Goal: Entertainment & Leisure: Browse casually

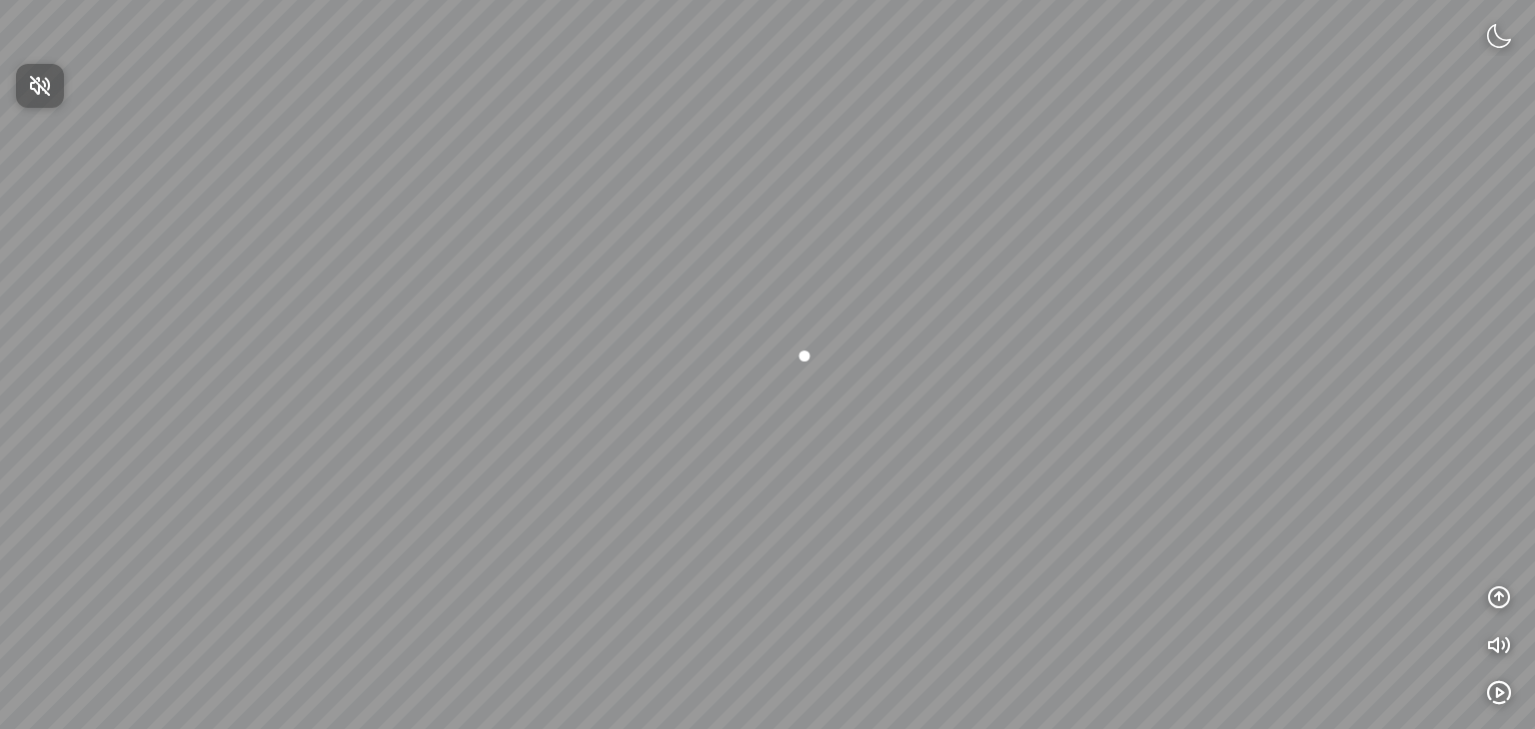
drag, startPoint x: 853, startPoint y: 477, endPoint x: 1076, endPoint y: 310, distance: 278.4
click at [1076, 310] on div at bounding box center [767, 364] width 1535 height 729
drag, startPoint x: 806, startPoint y: 333, endPoint x: 1356, endPoint y: 144, distance: 581.1
click at [1341, 146] on div at bounding box center [767, 364] width 1535 height 729
drag, startPoint x: 983, startPoint y: 247, endPoint x: 1151, endPoint y: 380, distance: 214.1
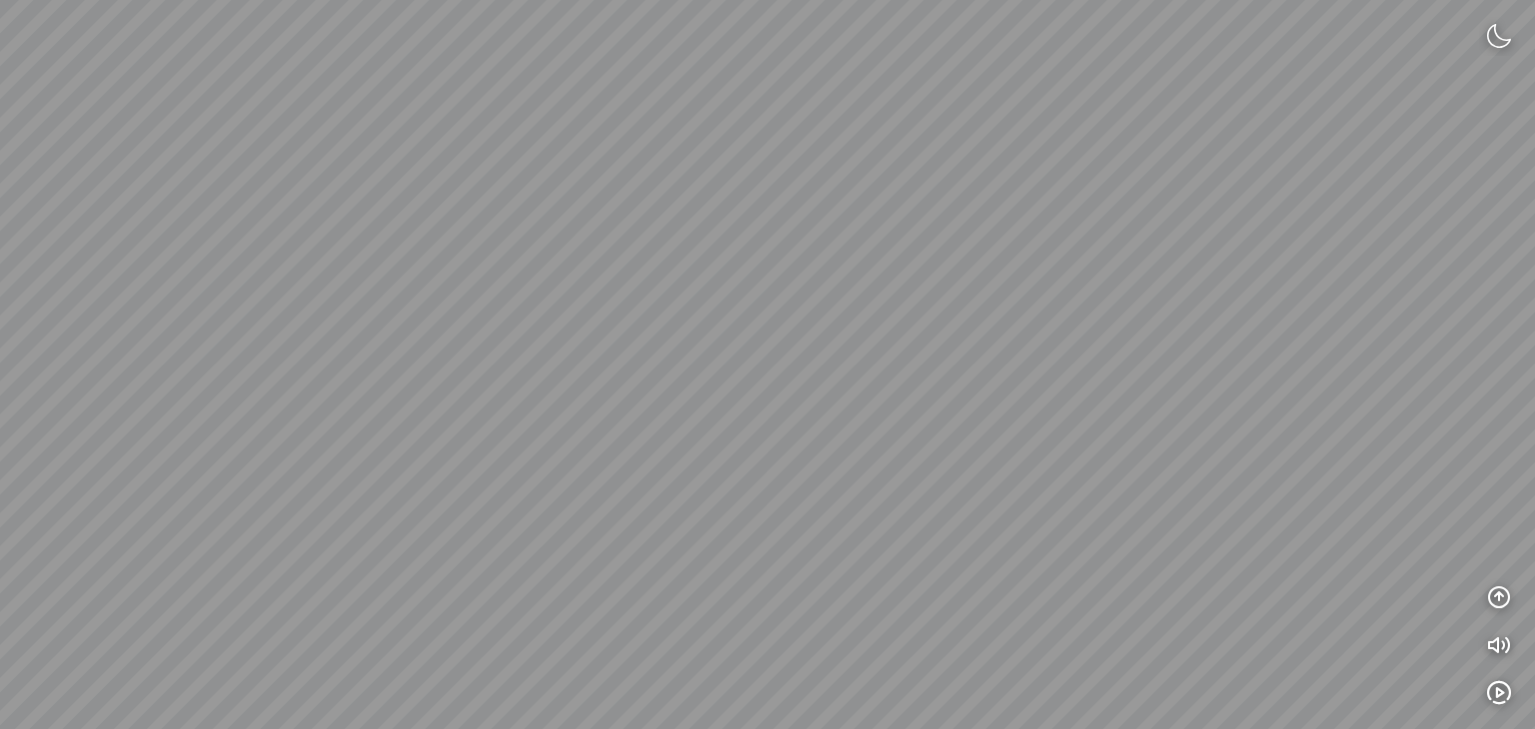
click at [1151, 380] on div at bounding box center [767, 364] width 1535 height 729
drag, startPoint x: 834, startPoint y: 346, endPoint x: 1371, endPoint y: 426, distance: 542.5
click at [1321, 445] on div at bounding box center [767, 364] width 1535 height 729
drag, startPoint x: 553, startPoint y: 372, endPoint x: 1039, endPoint y: 383, distance: 486.8
click at [1036, 383] on div at bounding box center [767, 364] width 1535 height 729
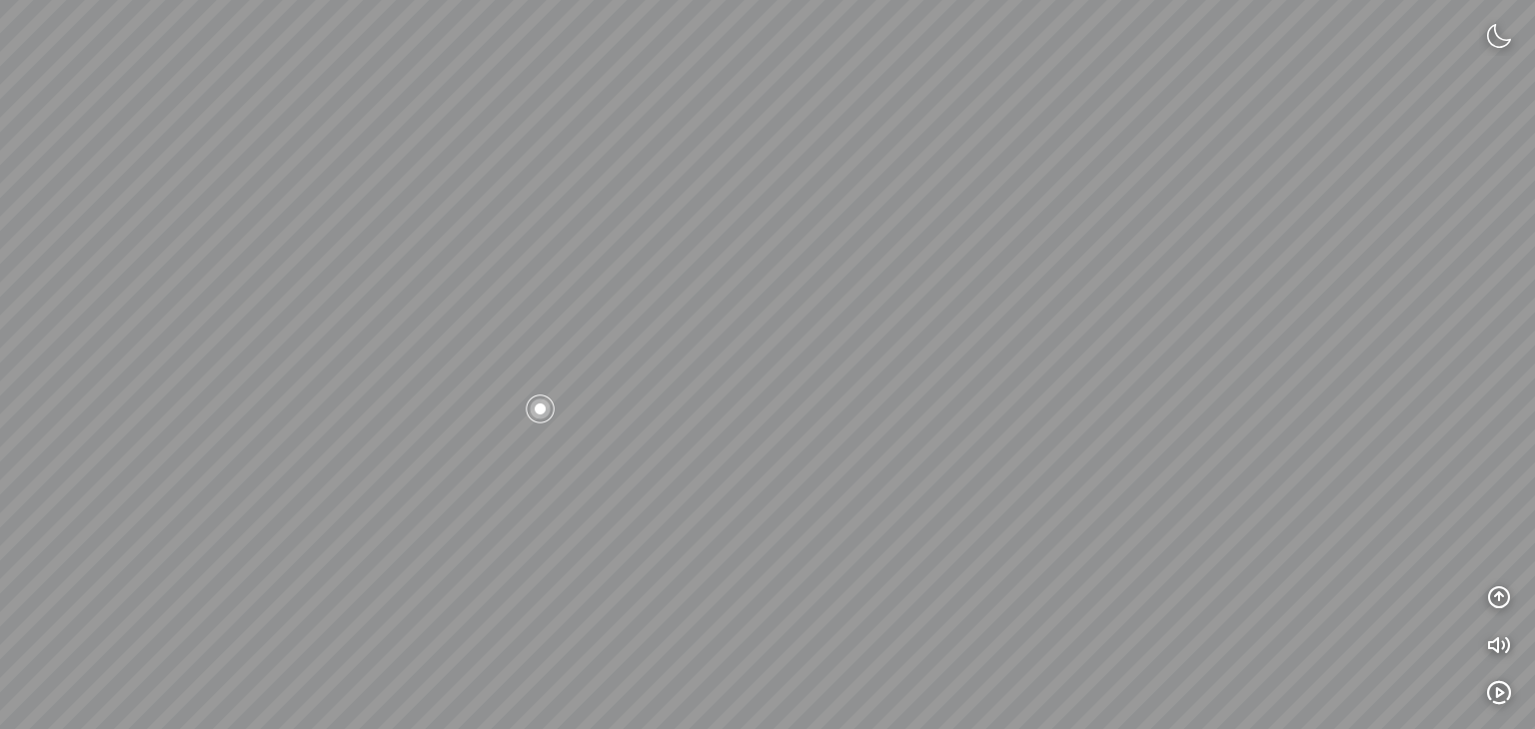
drag, startPoint x: 975, startPoint y: 315, endPoint x: 1118, endPoint y: 190, distance: 189.8
click at [1139, 203] on div at bounding box center [767, 364] width 1535 height 729
click at [927, 166] on div at bounding box center [921, 167] width 34 height 34
click at [758, 357] on div at bounding box center [767, 365] width 34 height 34
click at [761, 361] on div at bounding box center [767, 365] width 34 height 34
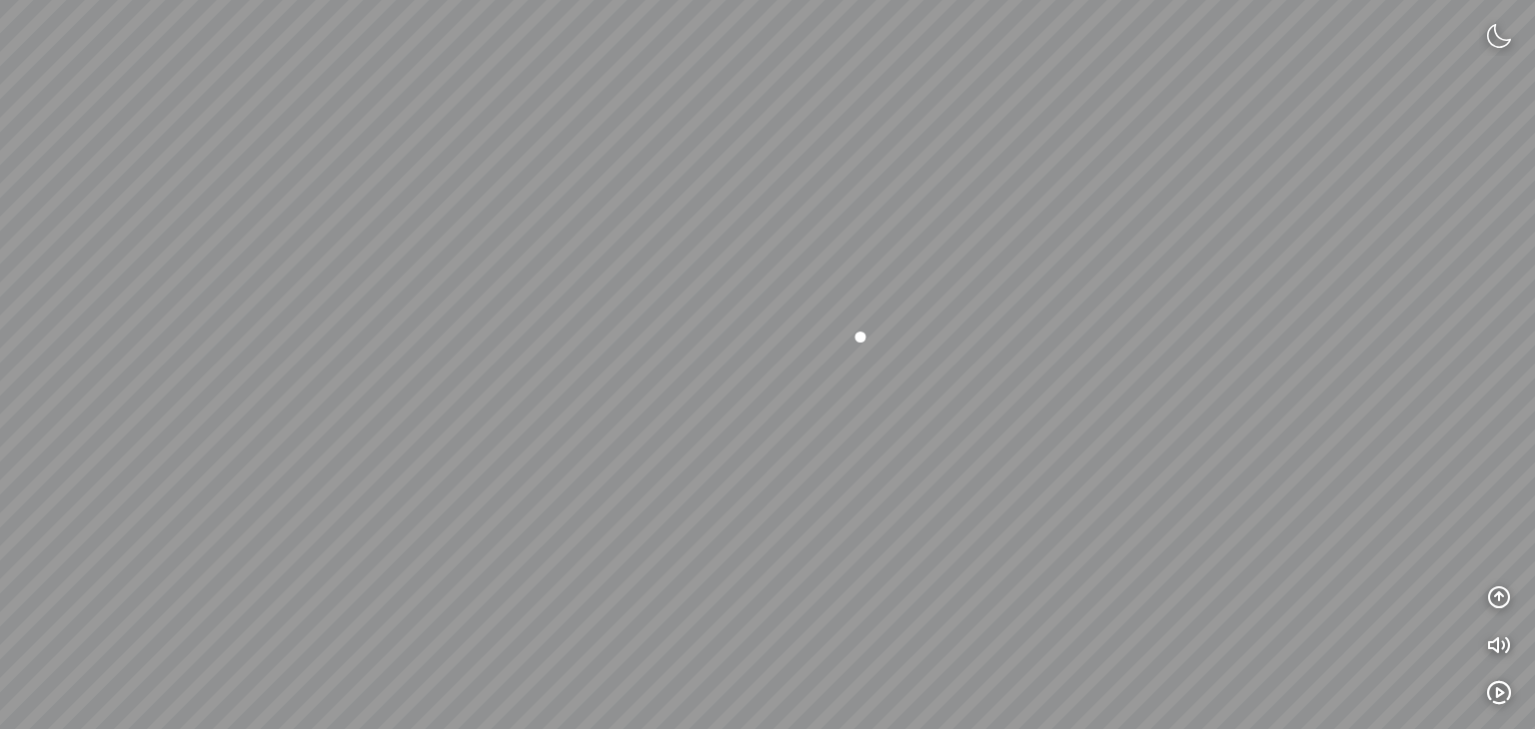
drag, startPoint x: 467, startPoint y: 371, endPoint x: 851, endPoint y: 269, distance: 398.0
click at [840, 270] on div at bounding box center [767, 364] width 1535 height 729
drag, startPoint x: 703, startPoint y: 296, endPoint x: 748, endPoint y: 323, distance: 52.4
click at [748, 323] on div at bounding box center [767, 364] width 1535 height 729
click at [501, 270] on div at bounding box center [504, 276] width 34 height 34
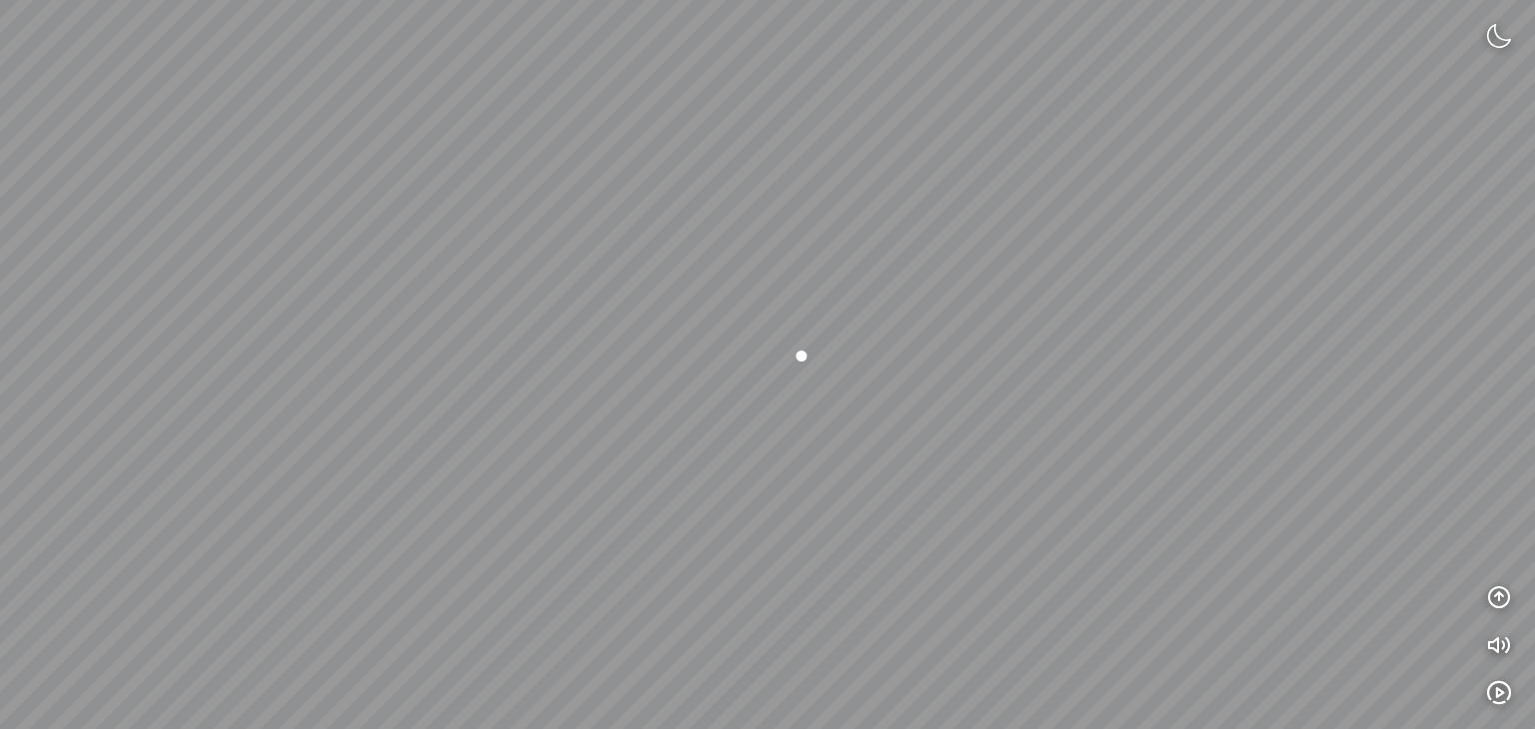
drag, startPoint x: 501, startPoint y: 270, endPoint x: 943, endPoint y: 141, distance: 461.0
click at [942, 142] on div at bounding box center [767, 364] width 1535 height 729
drag, startPoint x: 843, startPoint y: 277, endPoint x: 999, endPoint y: 261, distance: 156.7
click at [1115, 266] on div at bounding box center [767, 364] width 1535 height 729
drag, startPoint x: 796, startPoint y: 277, endPoint x: 949, endPoint y: 293, distance: 153.7
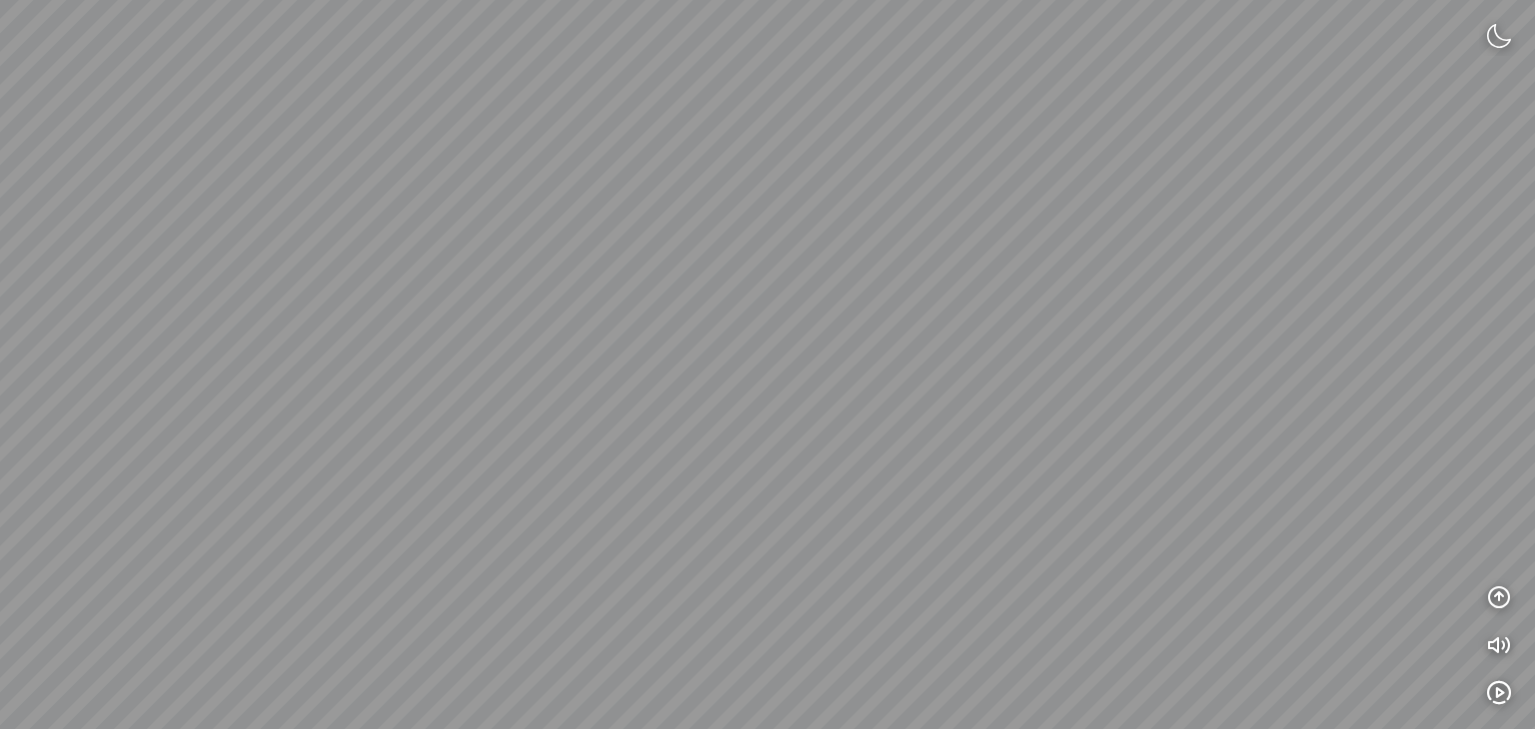
click at [948, 293] on div at bounding box center [767, 364] width 1535 height 729
drag, startPoint x: 938, startPoint y: 293, endPoint x: 888, endPoint y: 203, distance: 102.9
click at [650, 268] on div at bounding box center [767, 364] width 1535 height 729
click at [1507, 39] on img at bounding box center [1499, 36] width 24 height 24
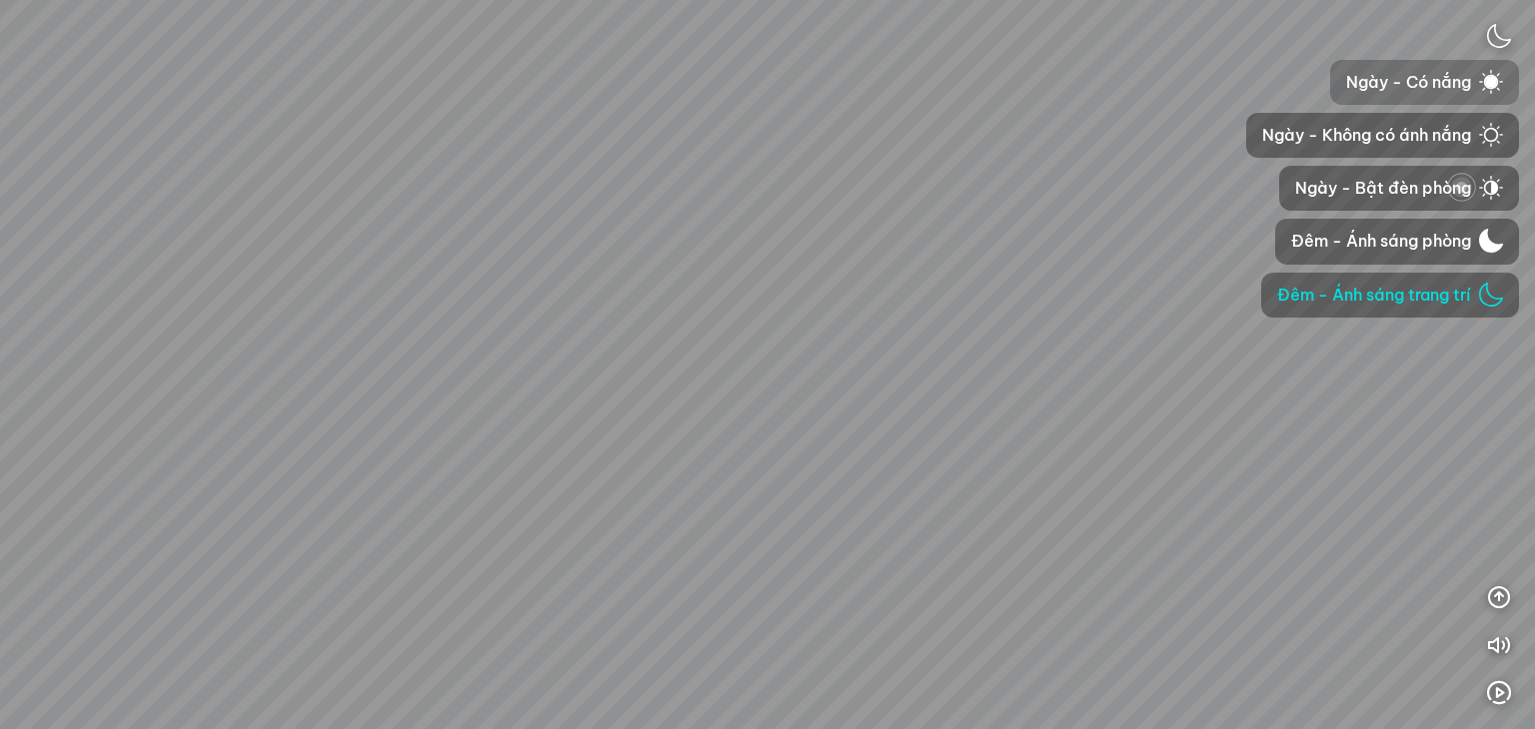
click at [1441, 86] on span "Ngày - Có nắng" at bounding box center [1408, 82] width 125 height 25
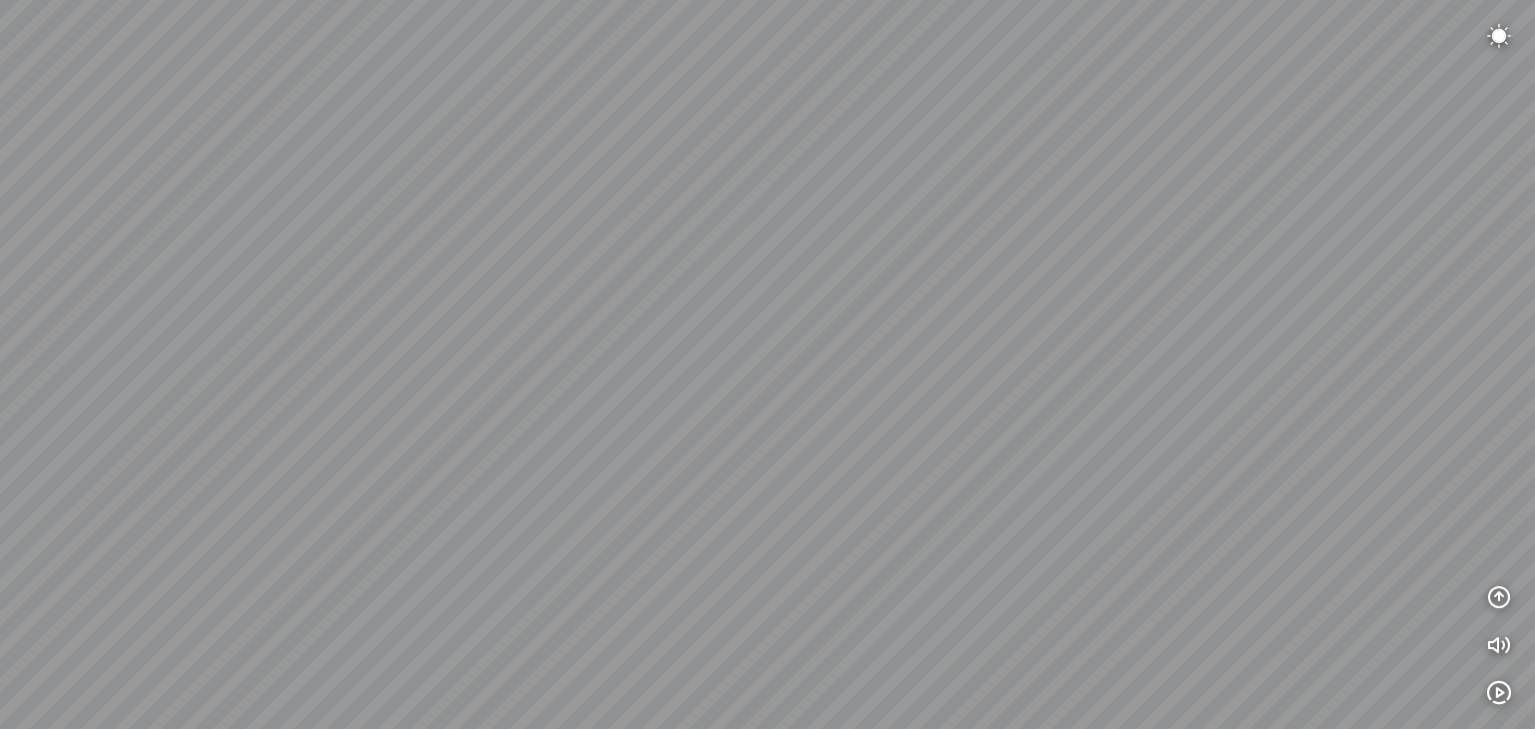
drag, startPoint x: 1137, startPoint y: 171, endPoint x: 1349, endPoint y: 168, distance: 211.9
click at [1390, 185] on div at bounding box center [767, 364] width 1535 height 729
click at [1493, 47] on img at bounding box center [1499, 36] width 24 height 24
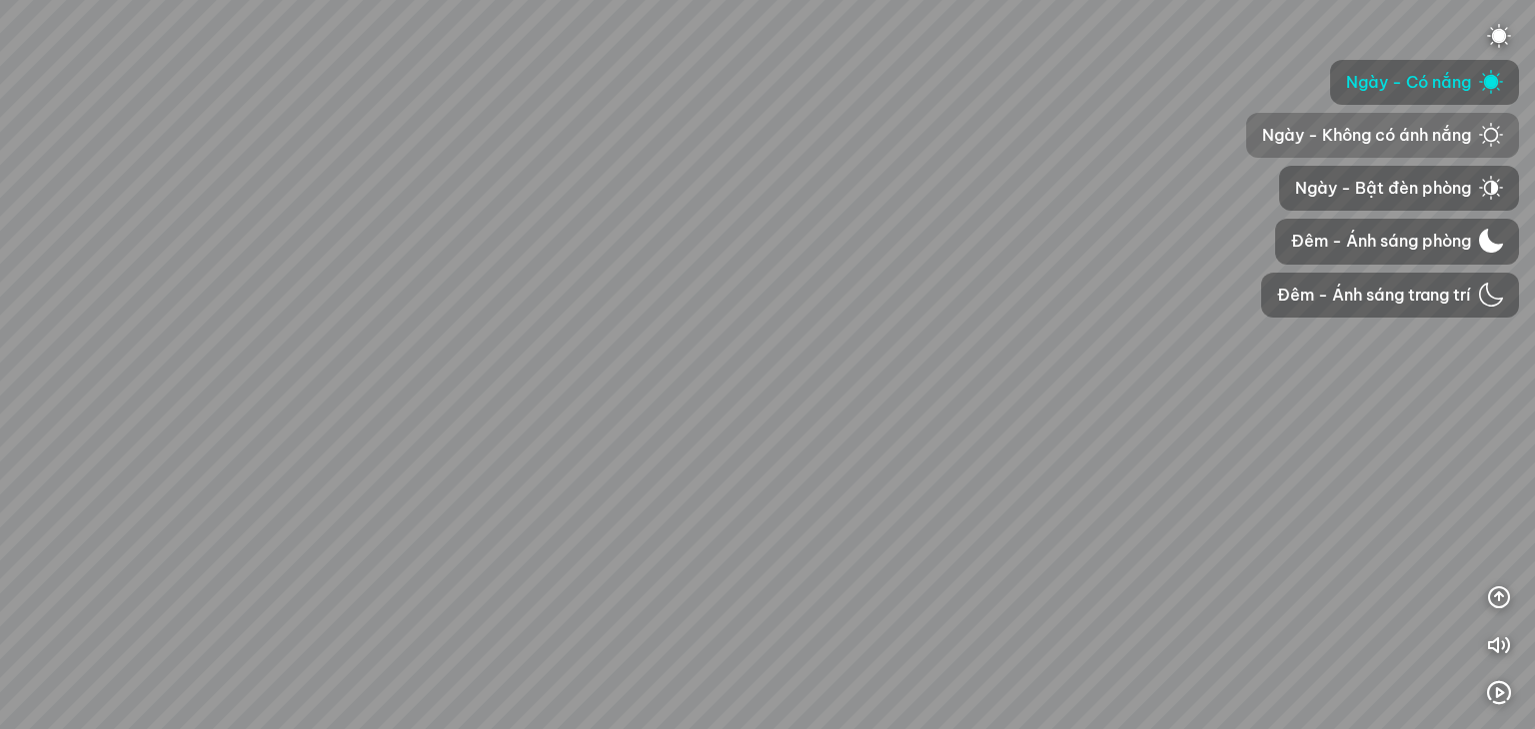
click at [1451, 126] on span "Ngày - Không có ánh nắng" at bounding box center [1366, 135] width 209 height 25
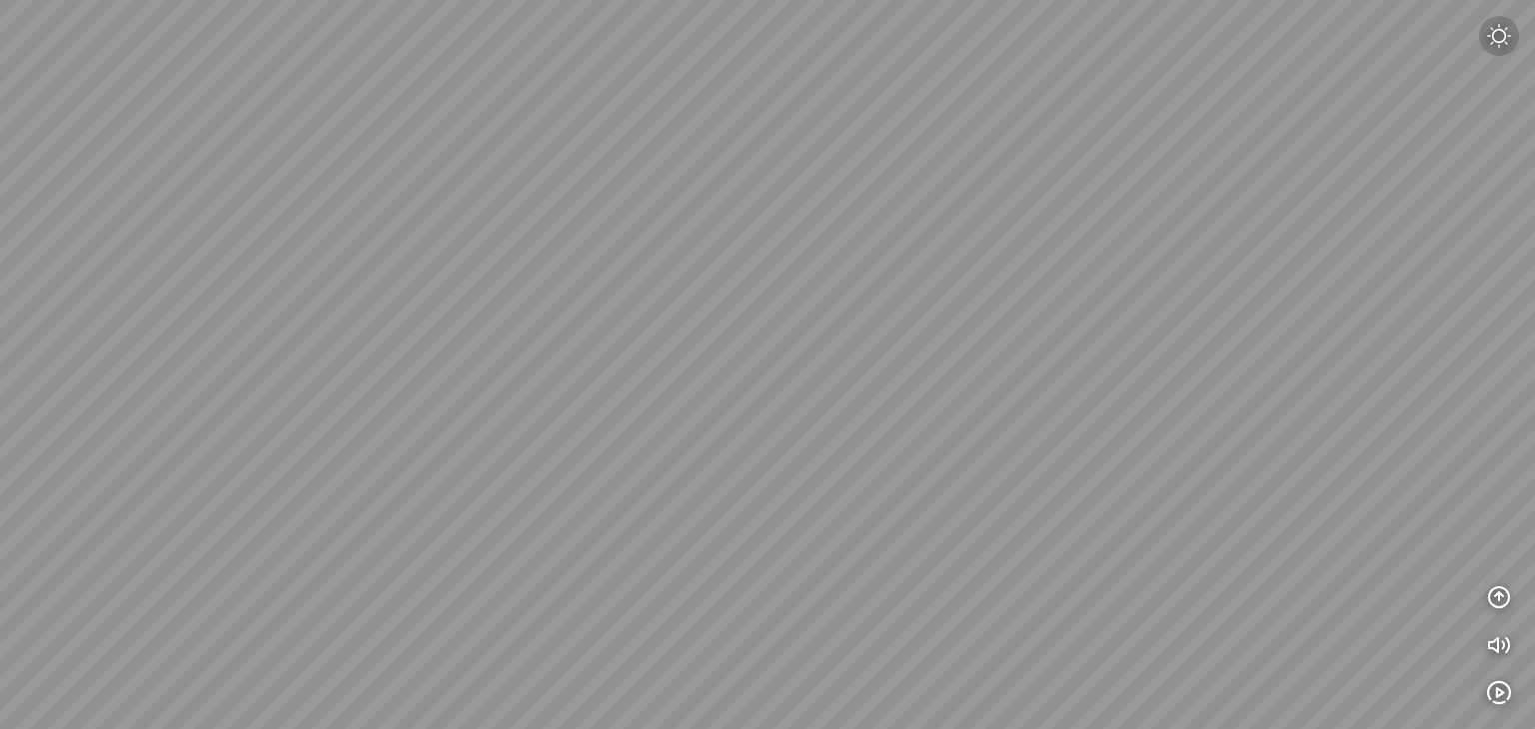
click at [1499, 36] on img at bounding box center [1499, 36] width 24 height 24
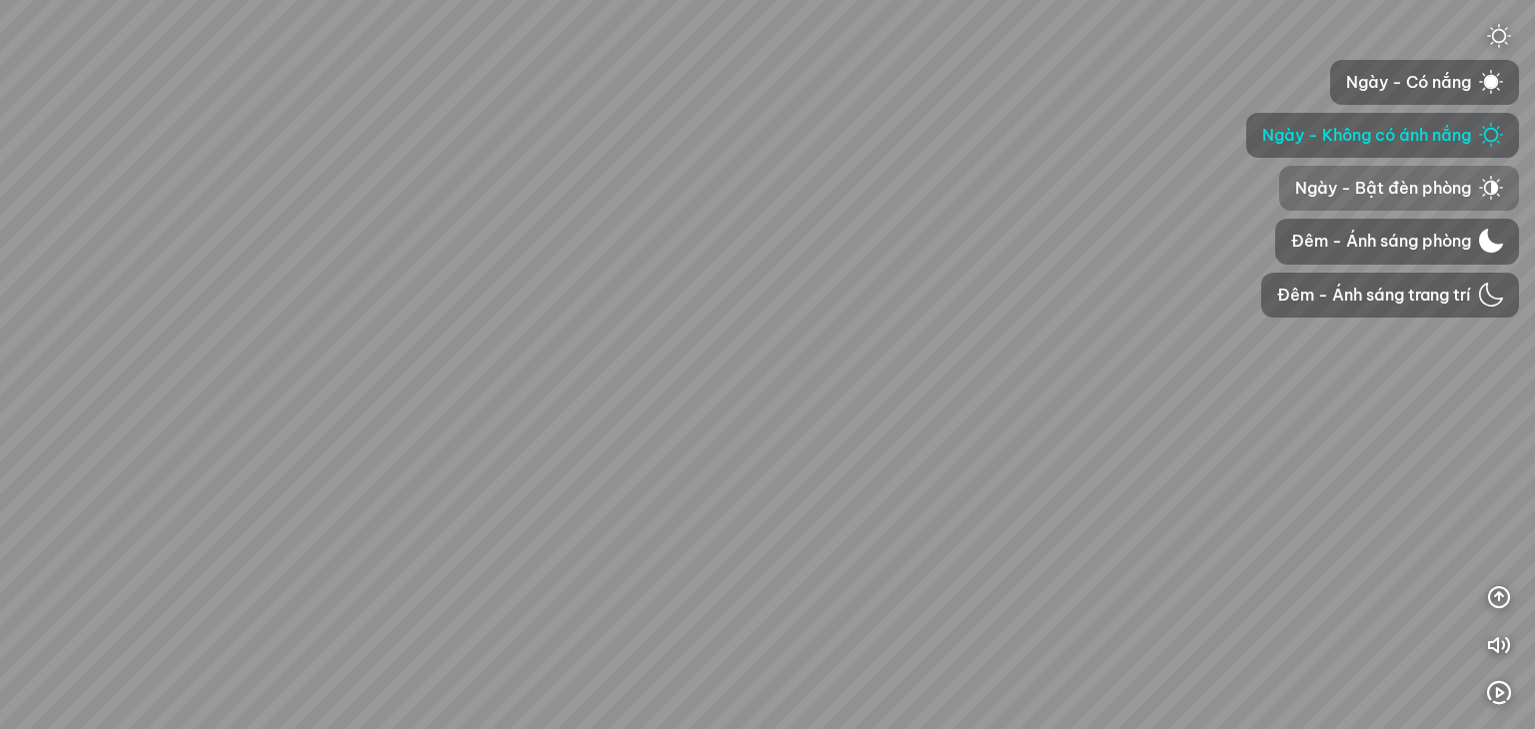
click at [1433, 188] on span "Ngày - Bật đèn phòng" at bounding box center [1383, 188] width 176 height 25
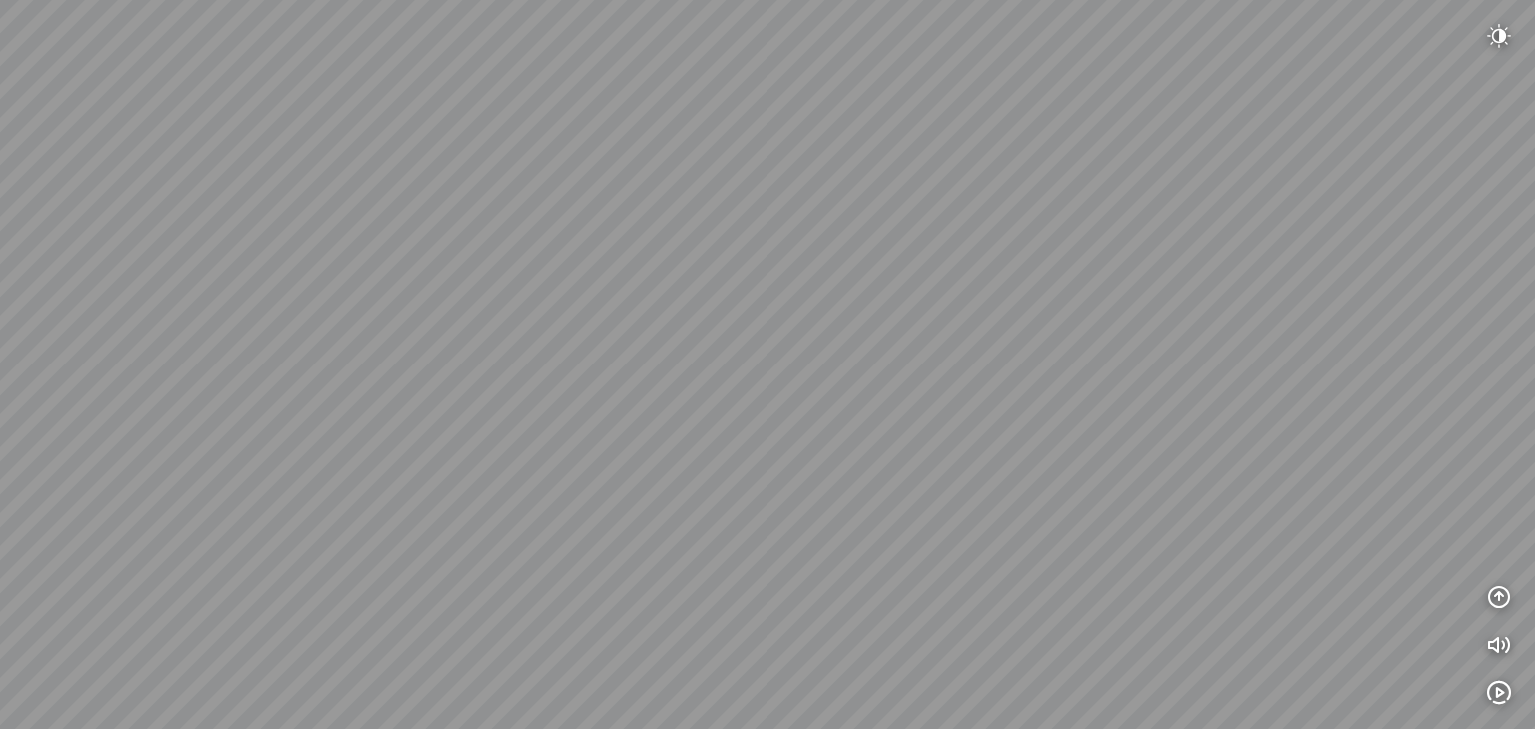
drag, startPoint x: 1263, startPoint y: 220, endPoint x: 1163, endPoint y: 226, distance: 100.1
click at [1163, 226] on div at bounding box center [767, 364] width 1535 height 729
click at [1499, 36] on img at bounding box center [1499, 36] width 24 height 24
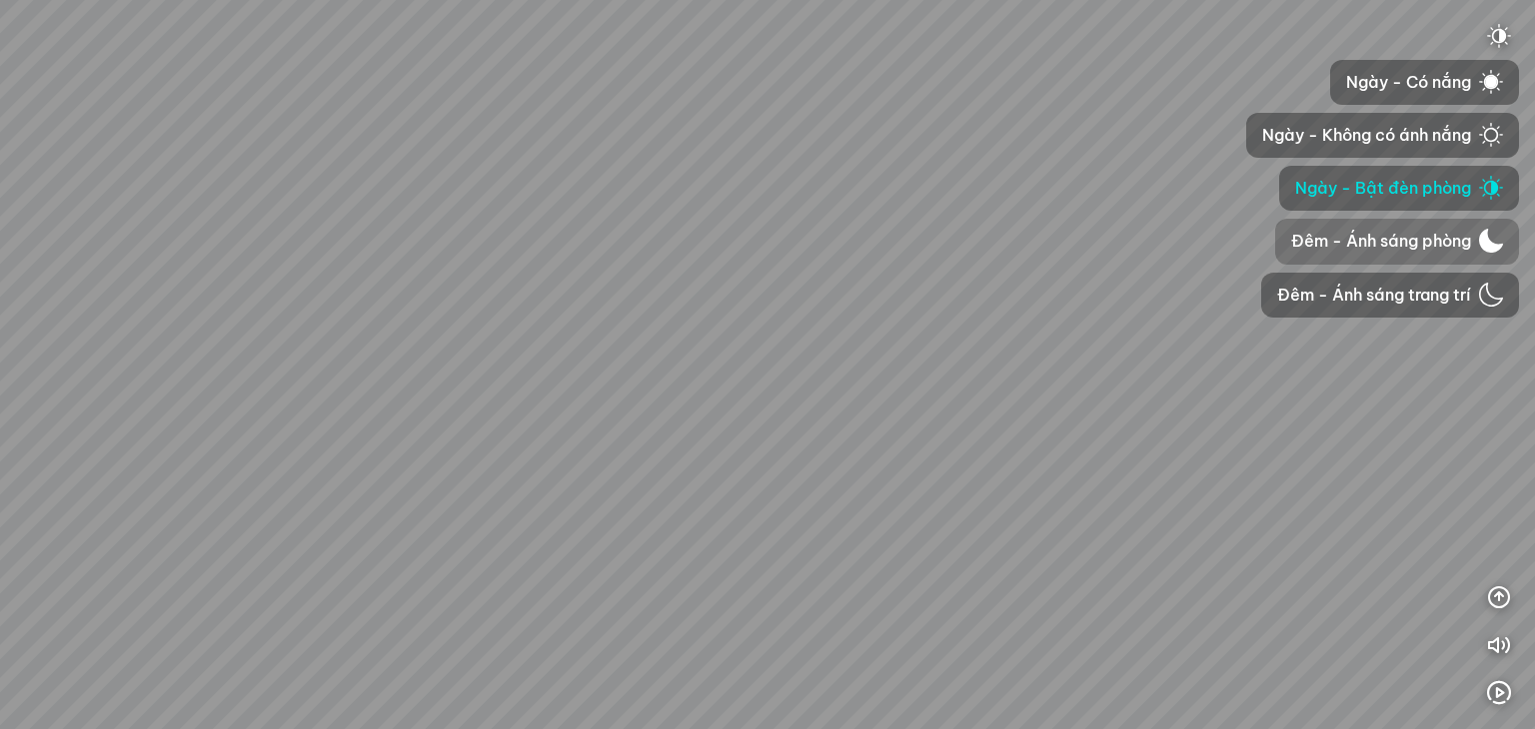
click at [1397, 250] on span "Đêm - Ánh sáng phòng" at bounding box center [1381, 241] width 180 height 25
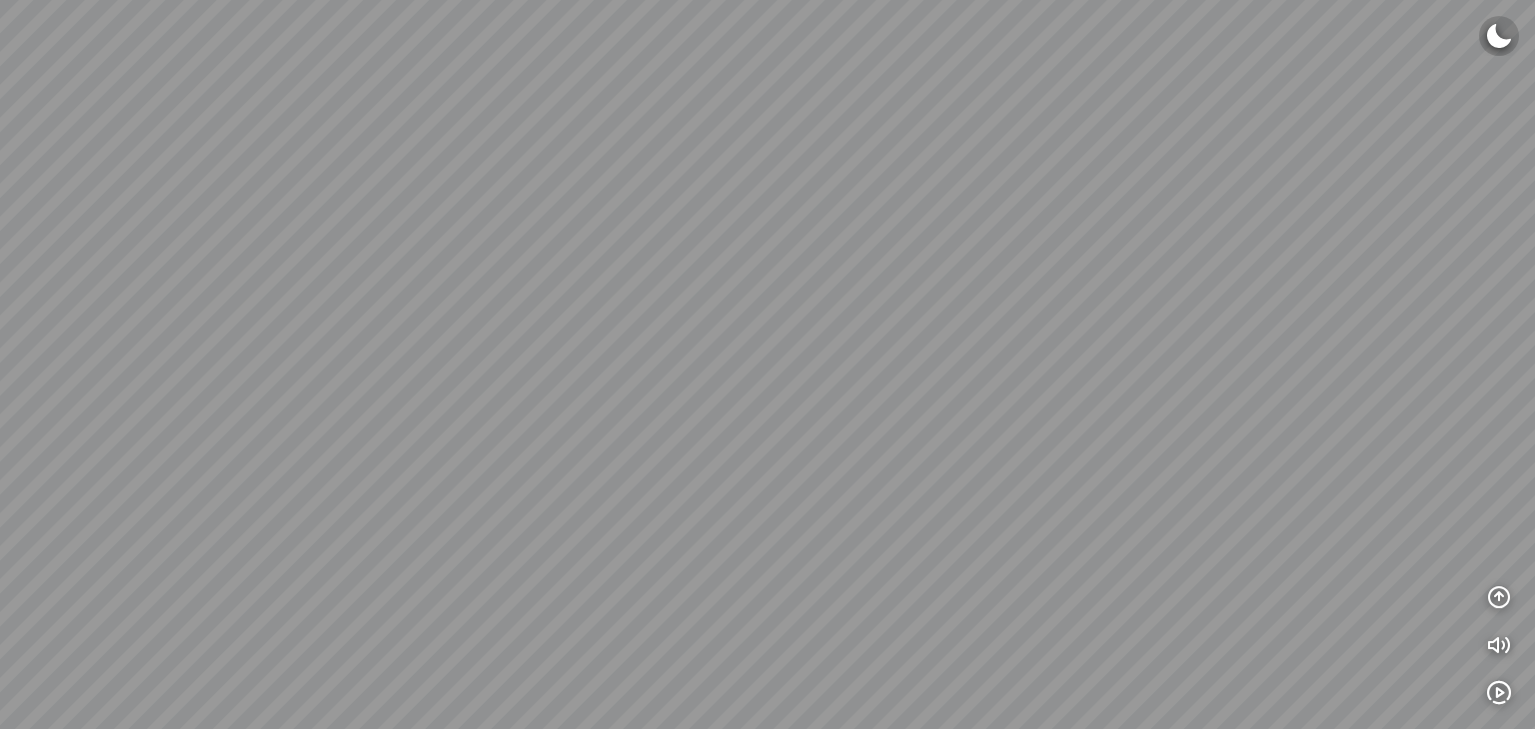
click at [1499, 24] on img at bounding box center [1499, 36] width 24 height 24
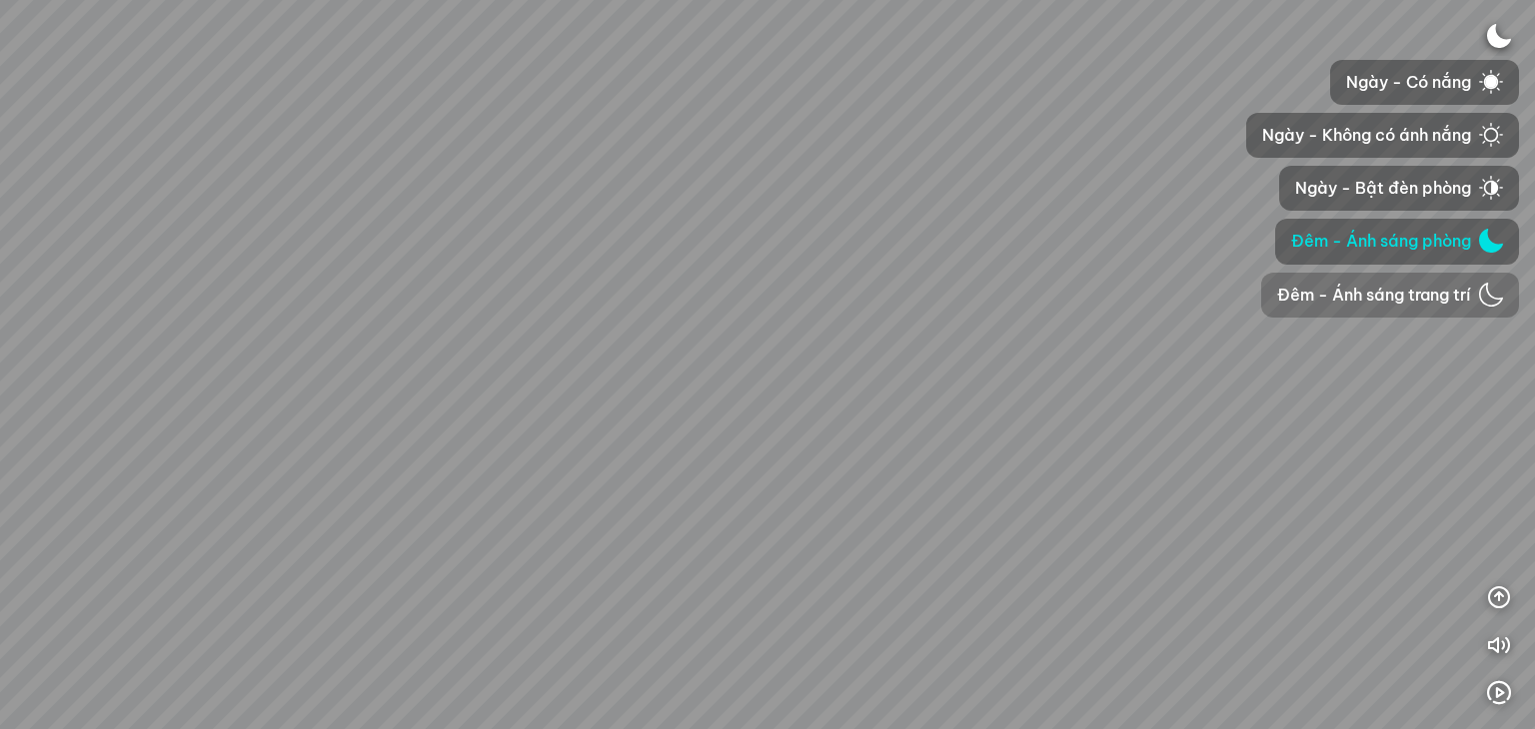
click at [1405, 283] on span "Đêm - Ánh sáng trang trí" at bounding box center [1374, 295] width 194 height 25
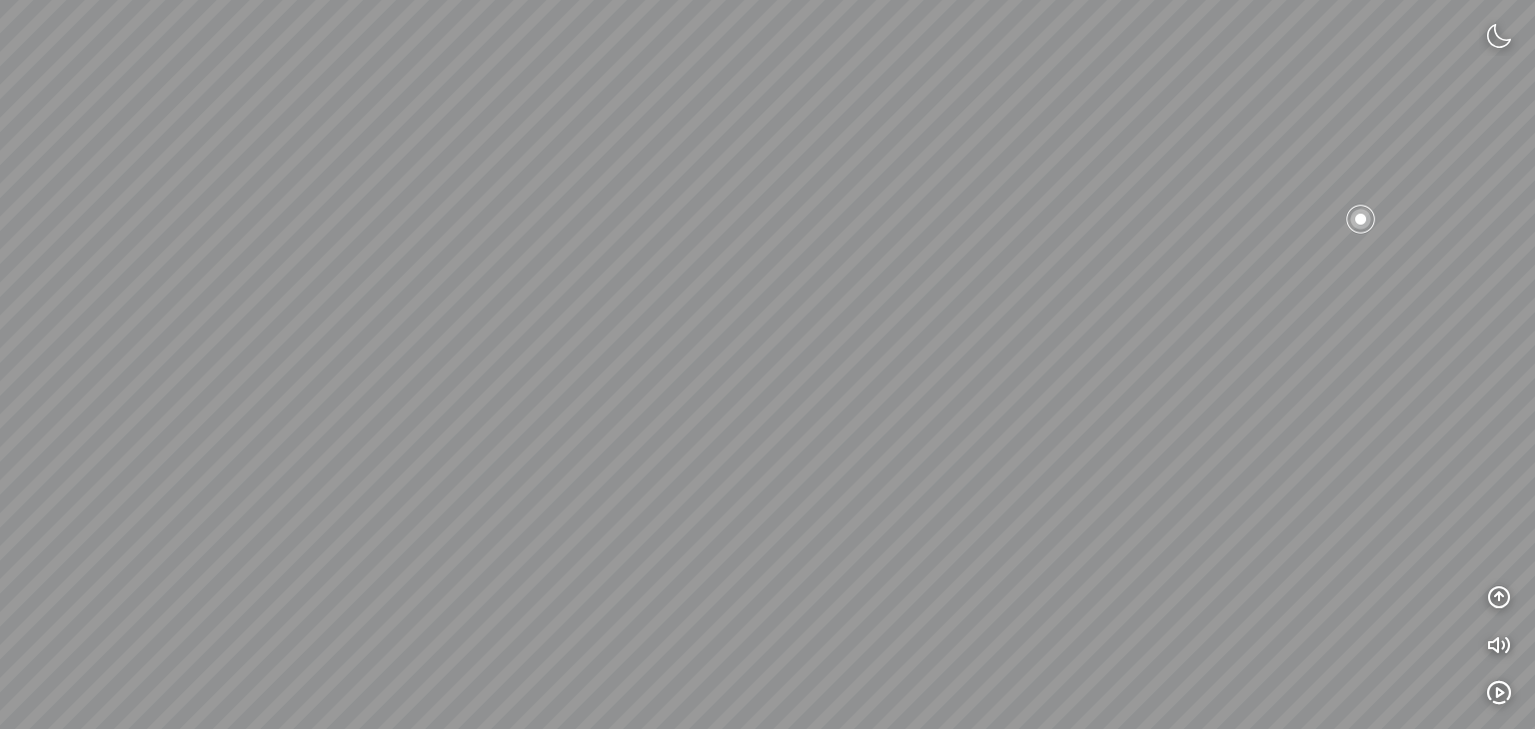
drag, startPoint x: 1187, startPoint y: 273, endPoint x: 545, endPoint y: 99, distance: 665.6
click at [592, 113] on div at bounding box center [767, 364] width 1535 height 729
drag, startPoint x: 514, startPoint y: 59, endPoint x: 564, endPoint y: 57, distance: 50.0
click at [481, 59] on div at bounding box center [767, 364] width 1535 height 729
drag, startPoint x: 914, startPoint y: 89, endPoint x: 854, endPoint y: 227, distance: 150.4
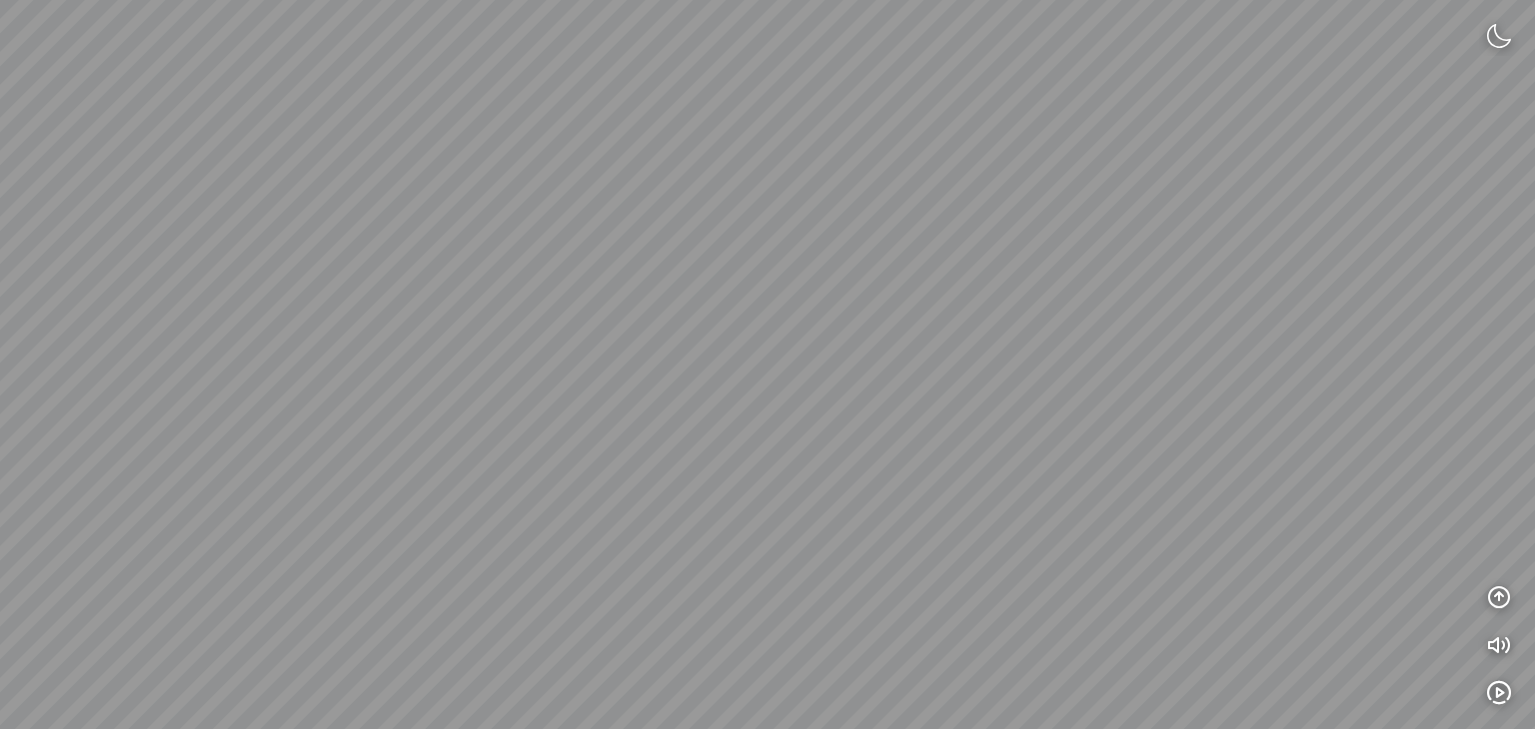
click at [854, 227] on div at bounding box center [767, 364] width 1535 height 729
drag, startPoint x: 850, startPoint y: 173, endPoint x: 601, endPoint y: 97, distance: 261.1
click at [488, 80] on div at bounding box center [767, 364] width 1535 height 729
drag, startPoint x: 796, startPoint y: 40, endPoint x: 837, endPoint y: 291, distance: 254.1
click at [837, 291] on div at bounding box center [767, 364] width 1535 height 729
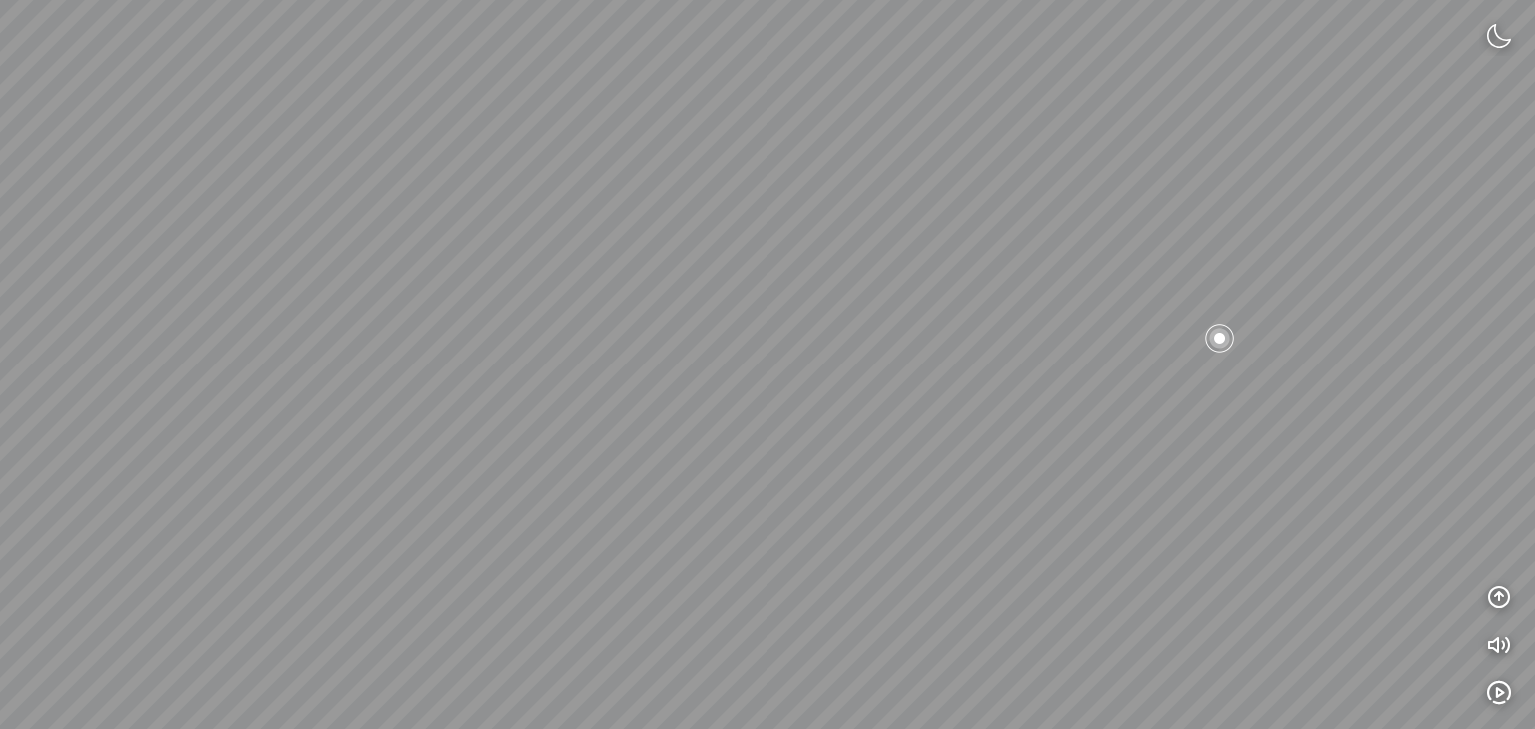
drag, startPoint x: 782, startPoint y: 160, endPoint x: 806, endPoint y: 209, distance: 54.5
click at [793, 213] on div at bounding box center [767, 364] width 1535 height 729
click at [1503, 32] on img at bounding box center [1499, 36] width 24 height 24
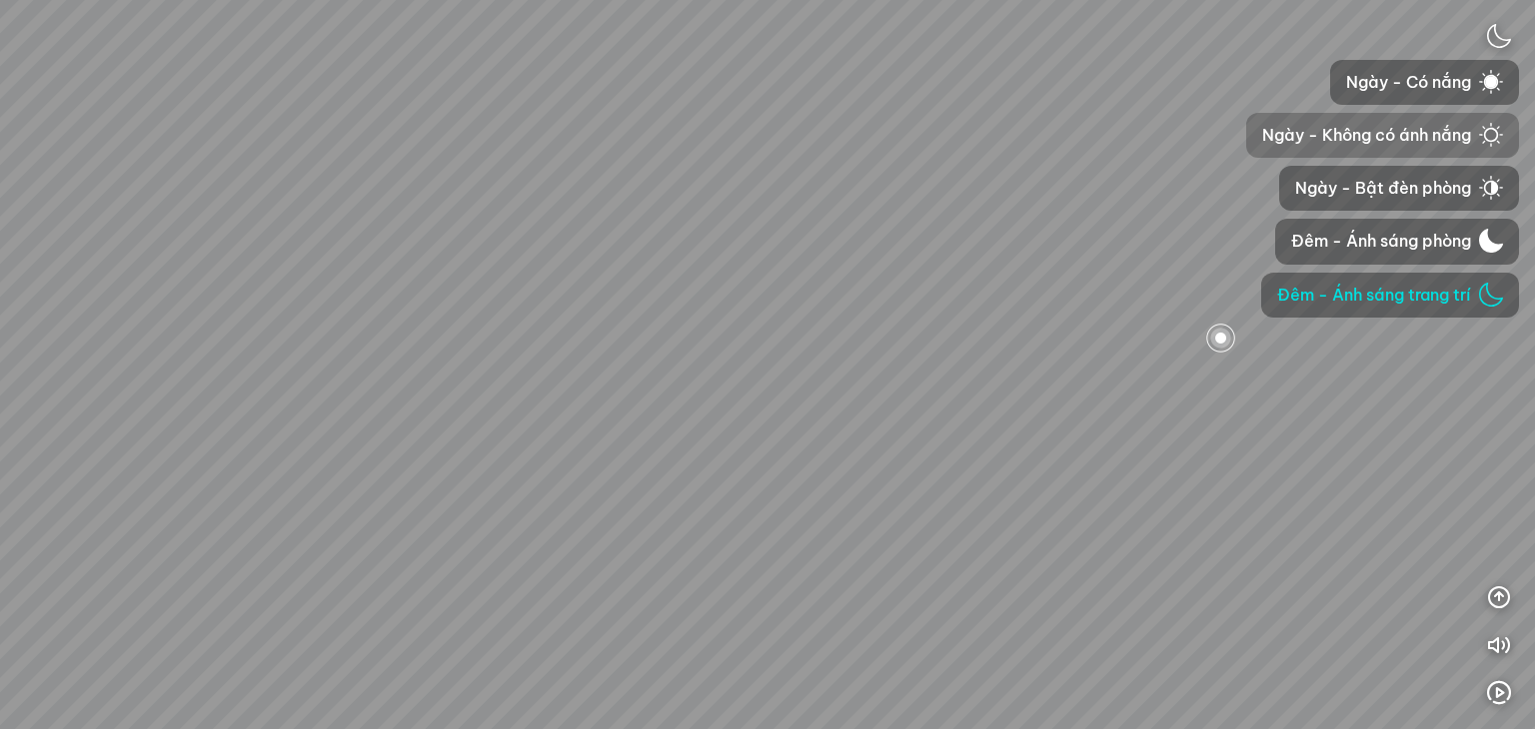
click at [1401, 121] on button "Ngày - Không có ánh nắng" at bounding box center [1382, 135] width 273 height 45
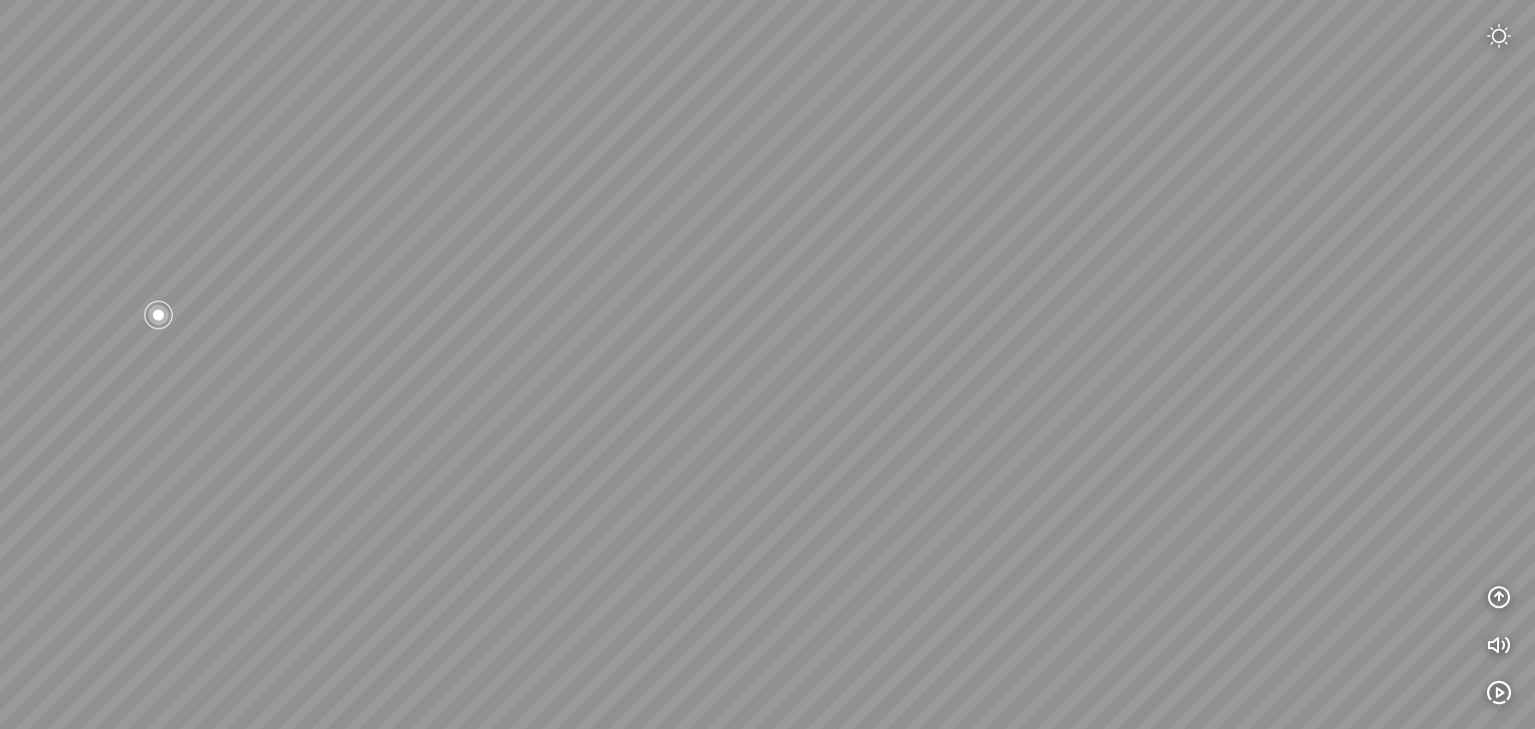
drag, startPoint x: 596, startPoint y: 181, endPoint x: 1000, endPoint y: 148, distance: 406.0
click at [999, 148] on div at bounding box center [767, 364] width 1535 height 729
drag, startPoint x: 986, startPoint y: 144, endPoint x: 1155, endPoint y: 177, distance: 172.1
click at [1296, 188] on div at bounding box center [767, 364] width 1535 height 729
drag, startPoint x: 889, startPoint y: 183, endPoint x: 1307, endPoint y: 5, distance: 454.0
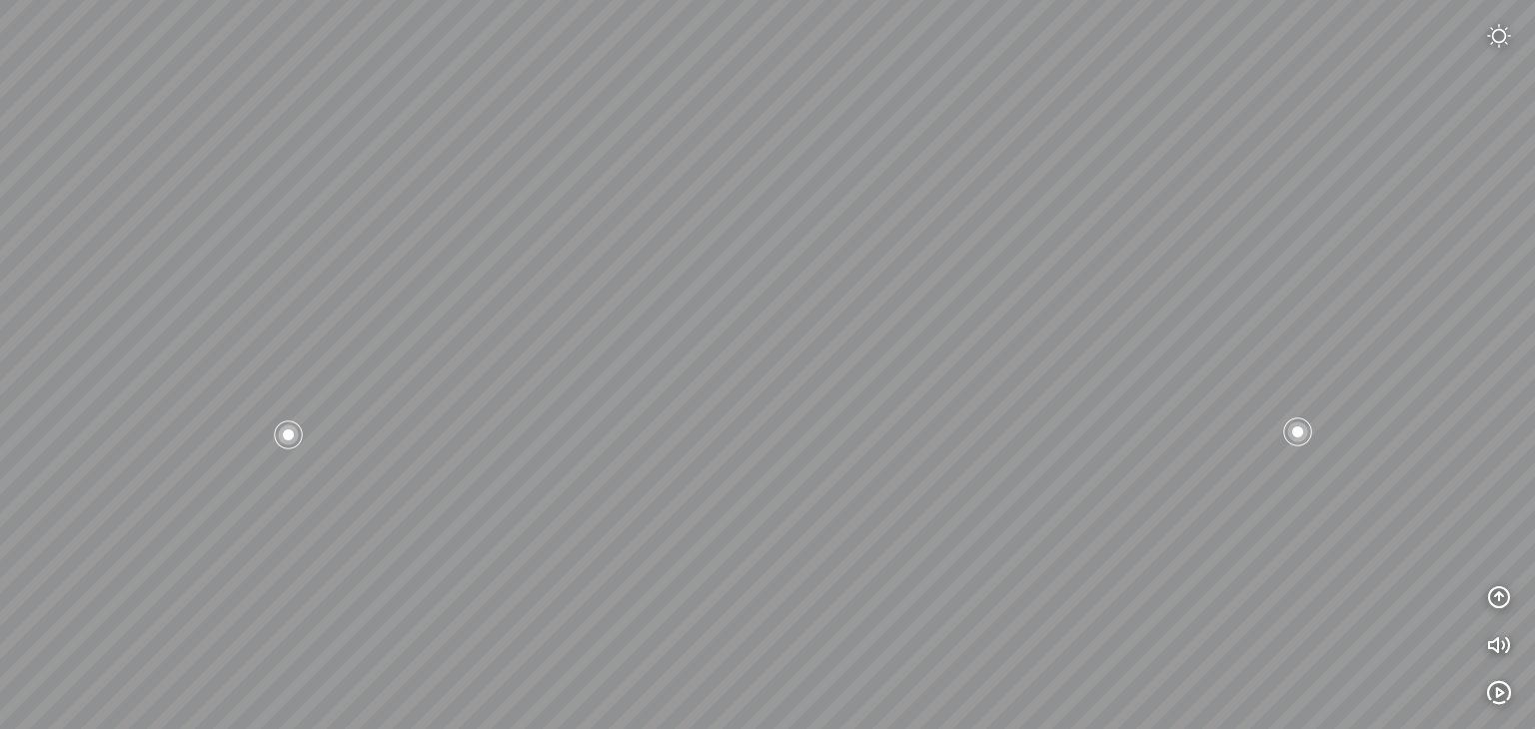
click at [1298, 15] on div at bounding box center [767, 364] width 1535 height 729
drag, startPoint x: 799, startPoint y: 242, endPoint x: 1109, endPoint y: 216, distance: 310.9
click at [1255, 236] on div at bounding box center [767, 364] width 1535 height 729
drag, startPoint x: 1101, startPoint y: 255, endPoint x: 1114, endPoint y: 253, distance: 13.1
click at [1114, 253] on div at bounding box center [767, 364] width 1535 height 729
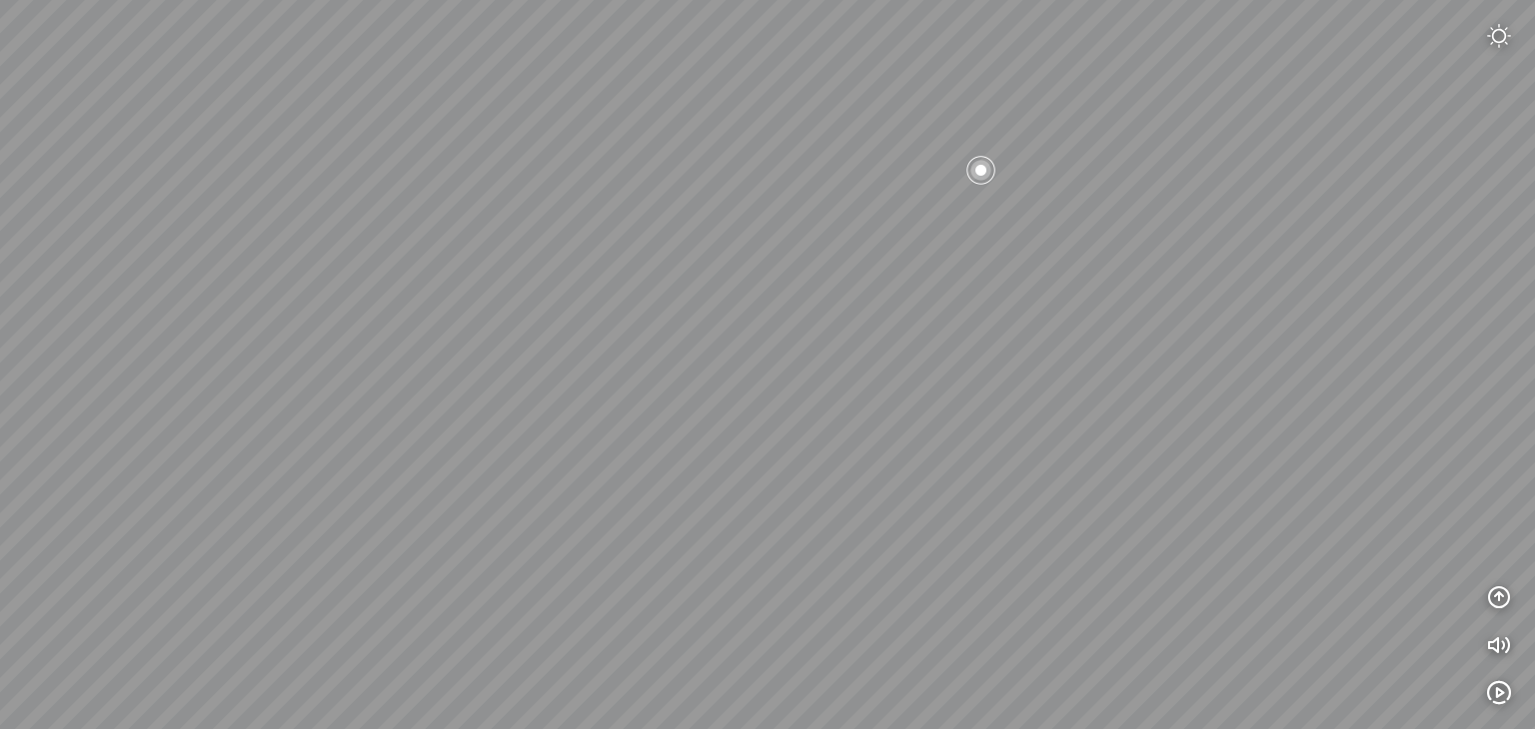
drag, startPoint x: 746, startPoint y: 120, endPoint x: 1118, endPoint y: 103, distance: 372.1
click at [1118, 103] on div at bounding box center [767, 364] width 1535 height 729
